Goal: Task Accomplishment & Management: Complete application form

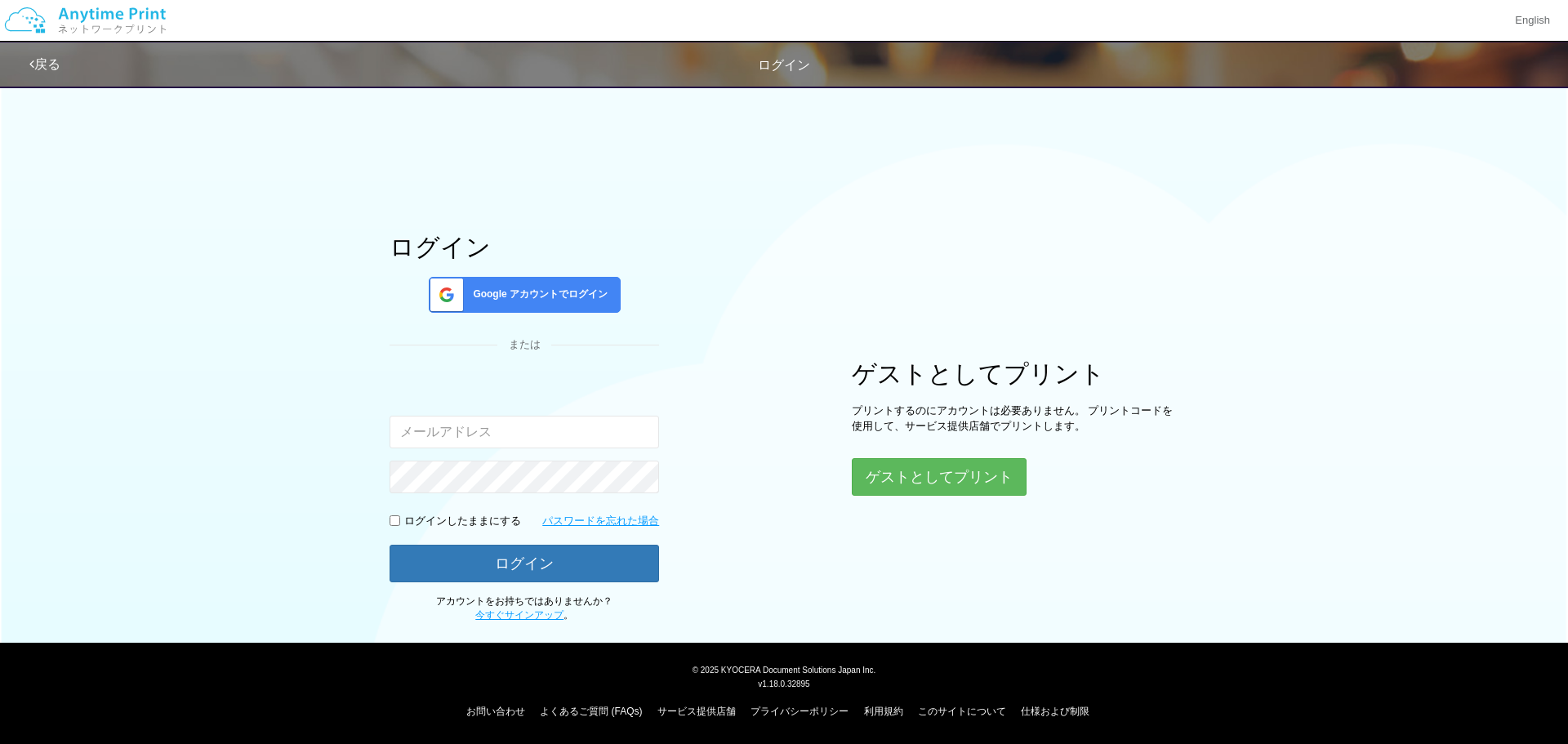
click at [576, 427] on input "email" at bounding box center [524, 431] width 269 height 33
click at [521, 426] on input "email" at bounding box center [524, 431] width 269 height 33
click at [520, 611] on link "今すぐサインアップ" at bounding box center [520, 615] width 89 height 12
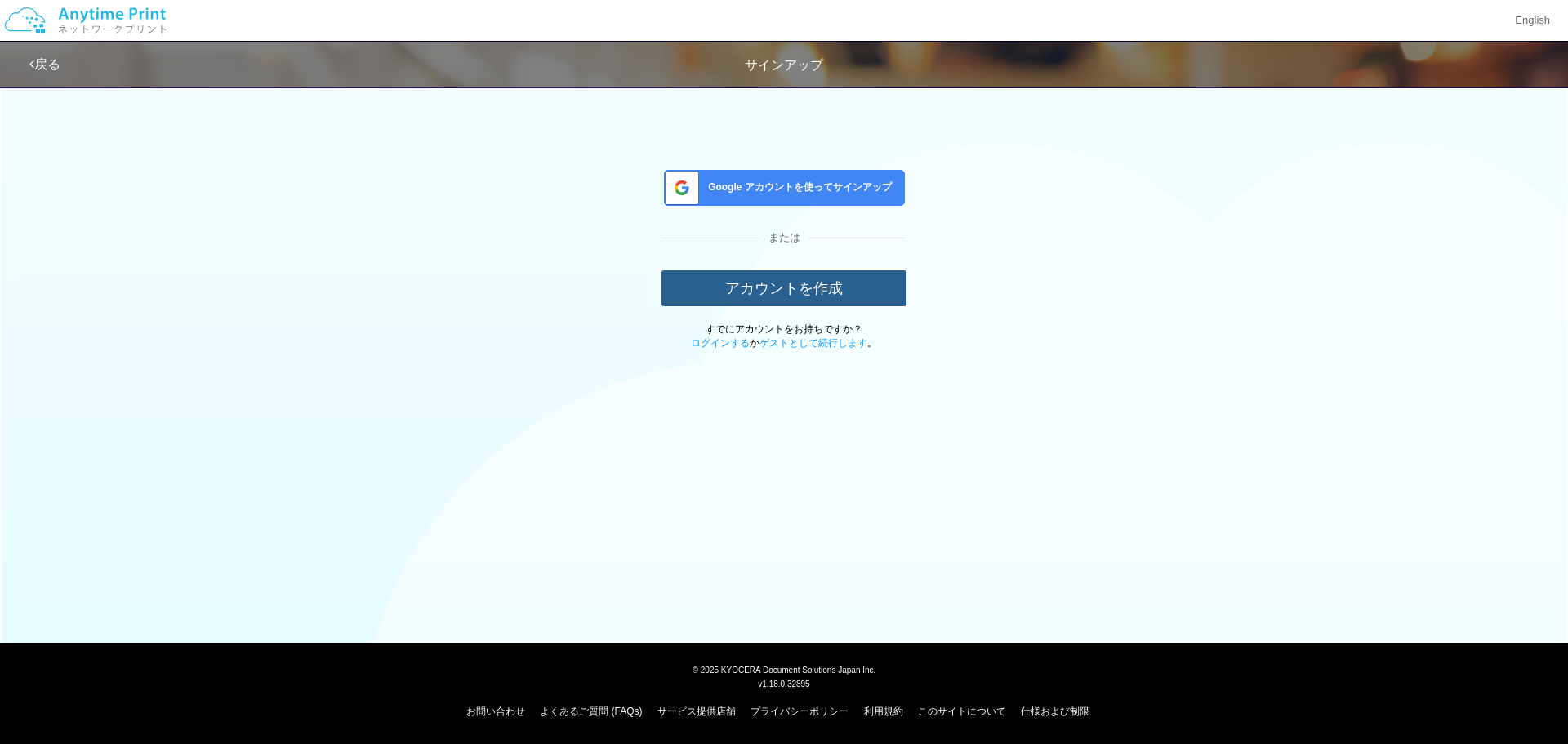
click at [753, 296] on button "アカウントを作成" at bounding box center [784, 288] width 245 height 36
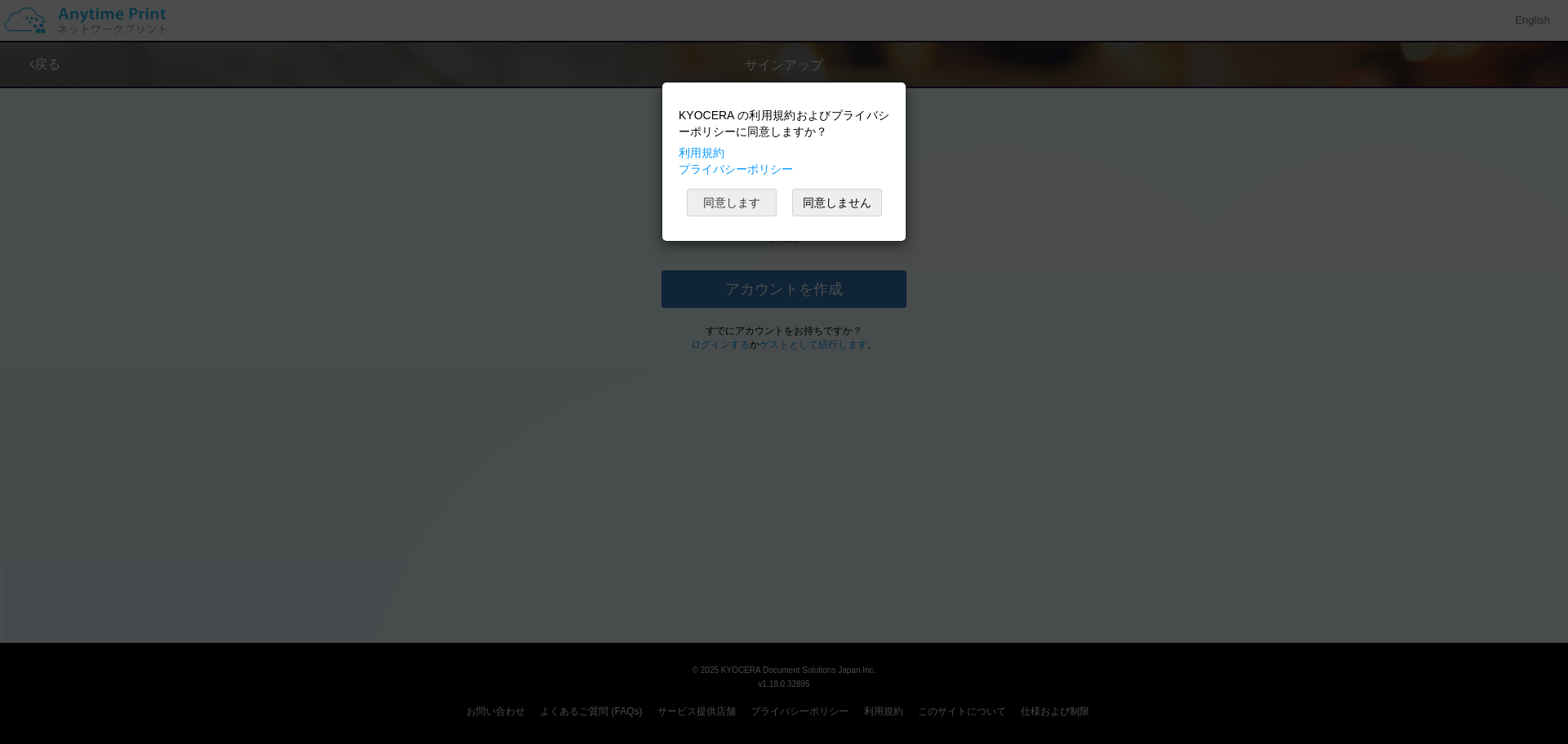
click at [739, 203] on button "同意します" at bounding box center [731, 202] width 89 height 27
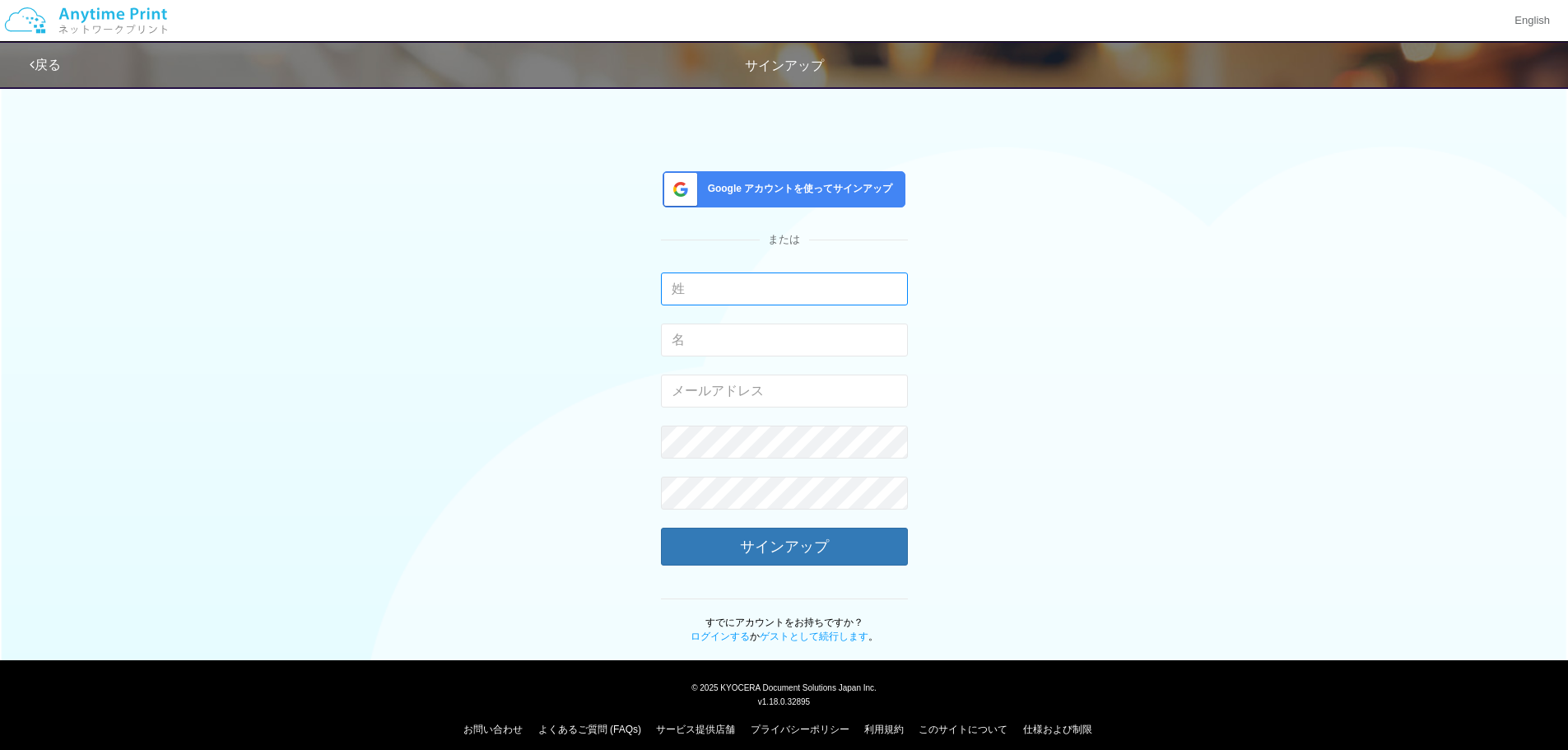
click at [743, 291] on input "text" at bounding box center [784, 288] width 247 height 33
type input "s"
type input "[PERSON_NAME]"
click at [722, 338] on input "text" at bounding box center [784, 339] width 247 height 33
type input "和徳"
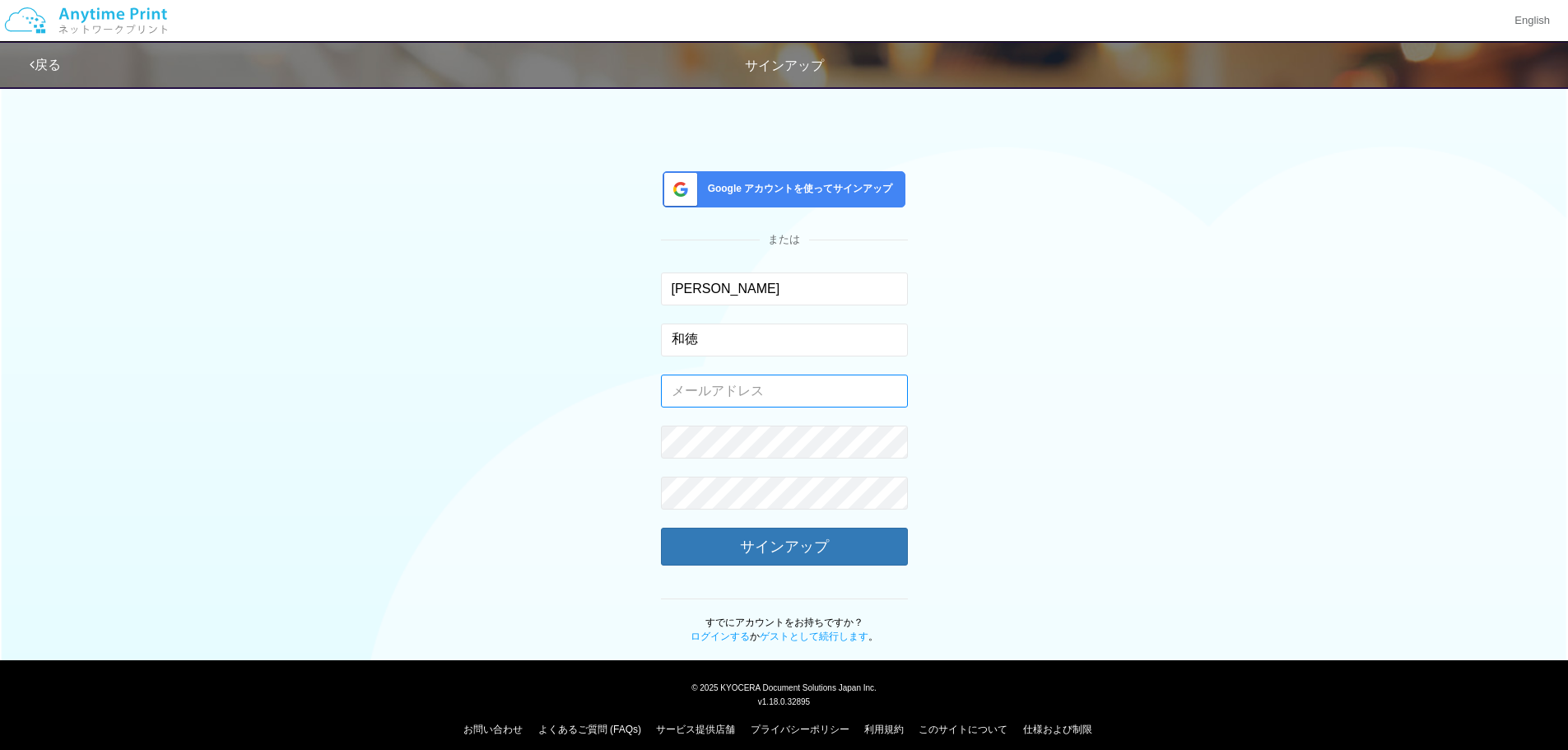
click at [697, 389] on input "email" at bounding box center [784, 391] width 247 height 33
type input "ｋ"
type input "K"
type input "[EMAIL_ADDRESS][DOMAIN_NAME]"
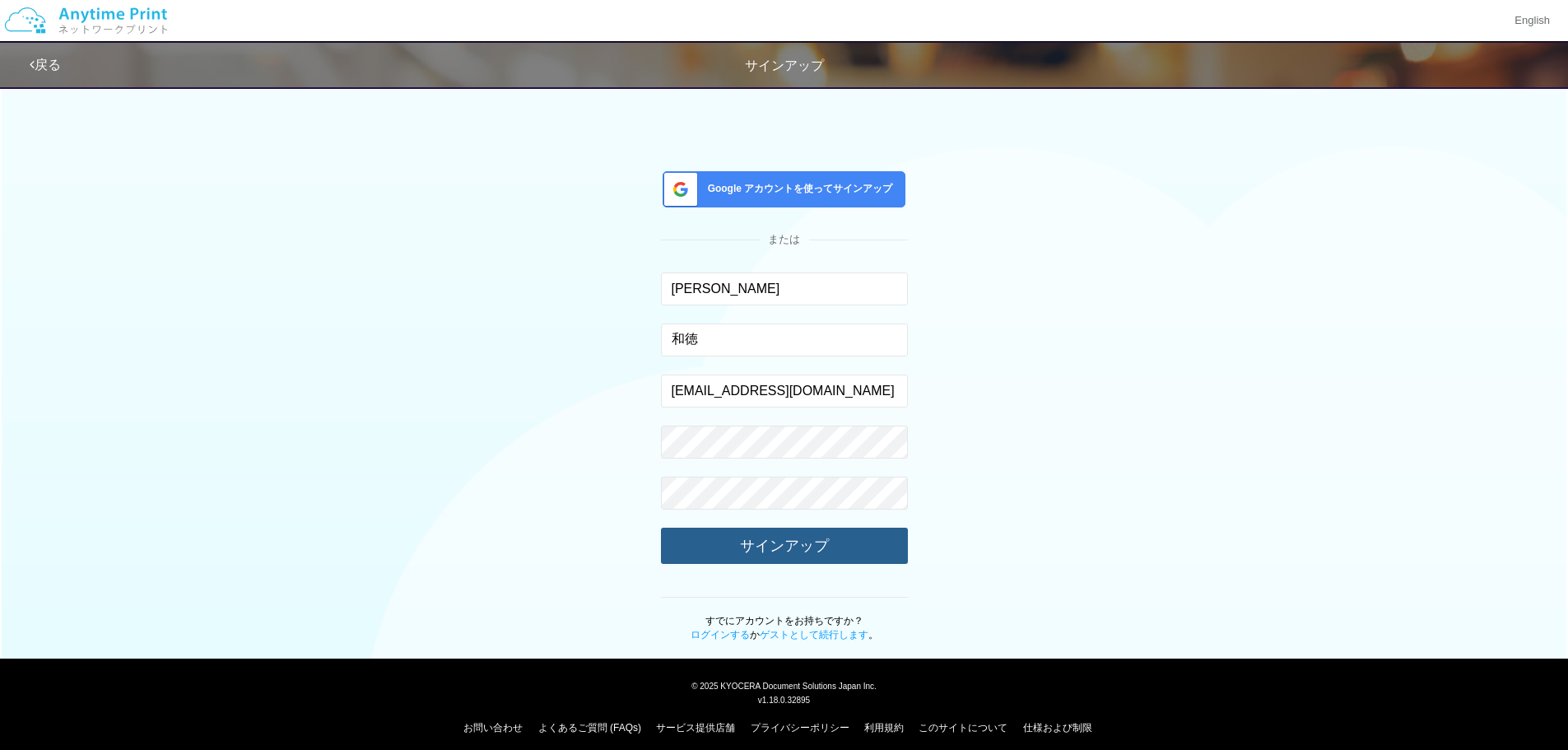
click at [815, 543] on button "サインアップ" at bounding box center [784, 546] width 247 height 37
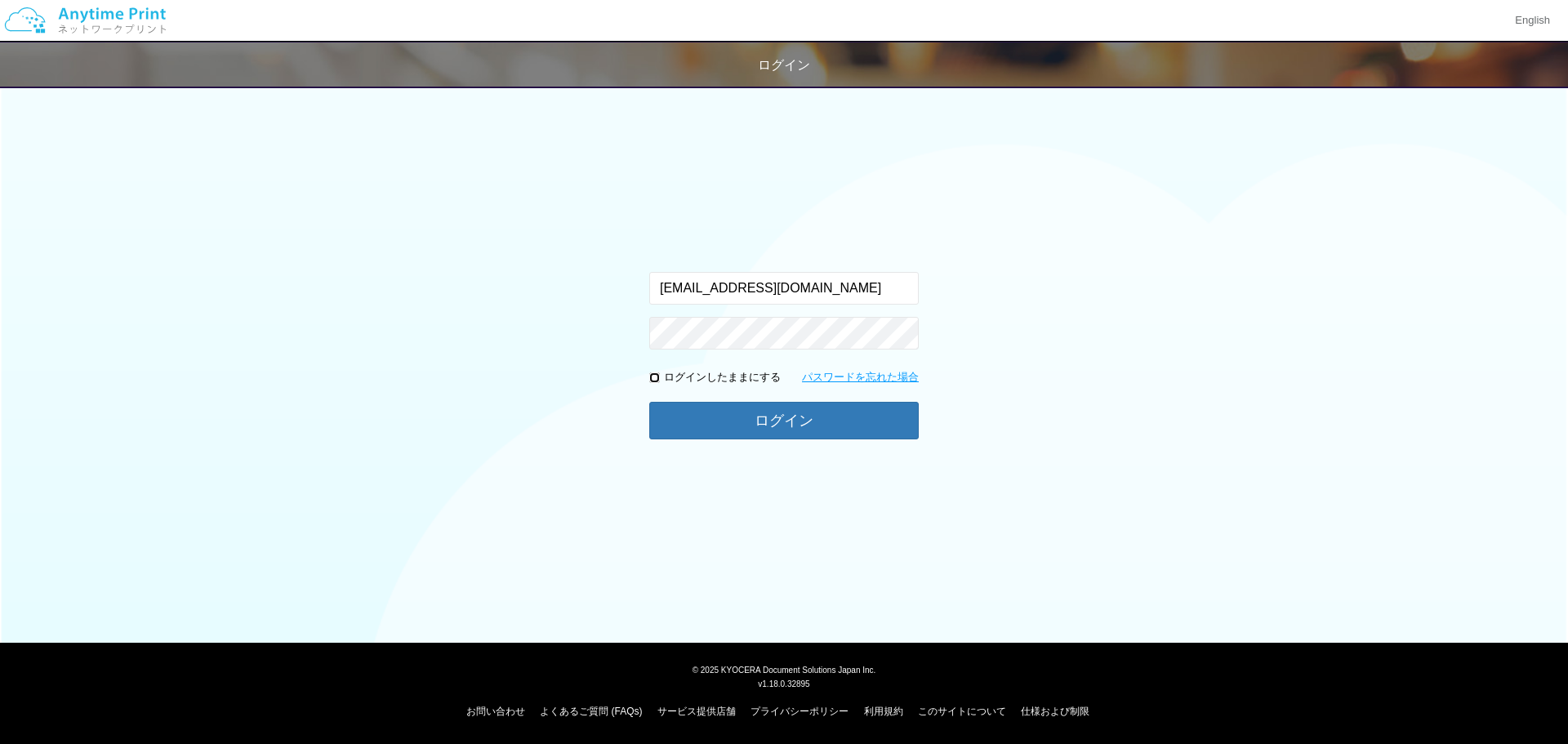
drag, startPoint x: 655, startPoint y: 374, endPoint x: 712, endPoint y: 408, distance: 66.4
click at [655, 375] on input "checkbox" at bounding box center [654, 378] width 11 height 11
checkbox input "true"
click at [805, 414] on button "ログイン" at bounding box center [784, 420] width 269 height 36
